Goal: Task Accomplishment & Management: Use online tool/utility

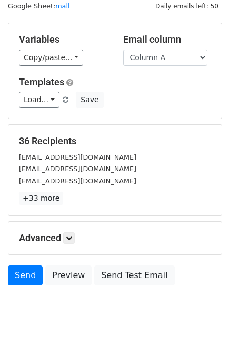
scroll to position [53, 0]
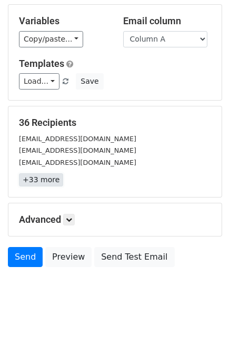
click at [48, 177] on link "+33 more" at bounding box center [41, 179] width 44 height 13
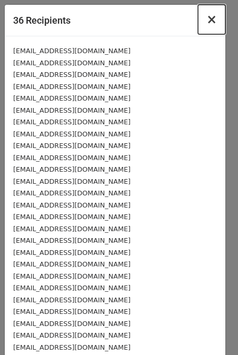
drag, startPoint x: 207, startPoint y: 21, endPoint x: 191, endPoint y: 48, distance: 31.8
click at [206, 21] on span "×" at bounding box center [211, 19] width 11 height 15
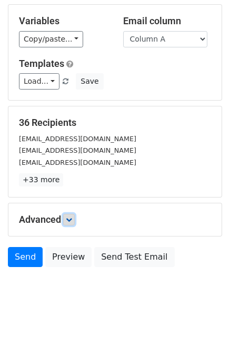
click at [68, 216] on icon at bounding box center [69, 219] width 6 height 6
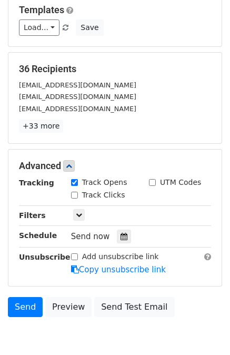
scroll to position [156, 0]
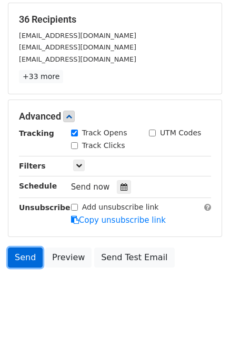
click at [27, 250] on link "Send" at bounding box center [25, 257] width 35 height 20
